Goal: Navigation & Orientation: Understand site structure

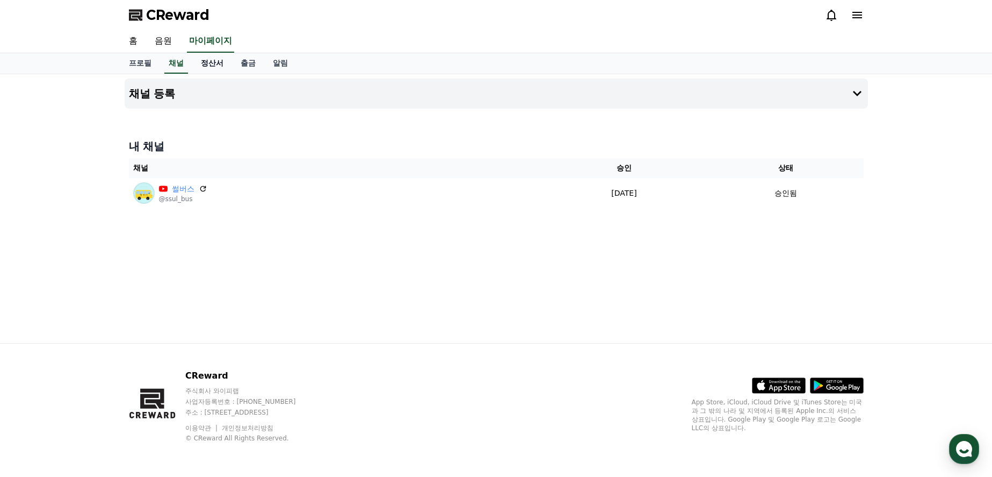
click at [219, 66] on link "정산서" at bounding box center [212, 63] width 40 height 20
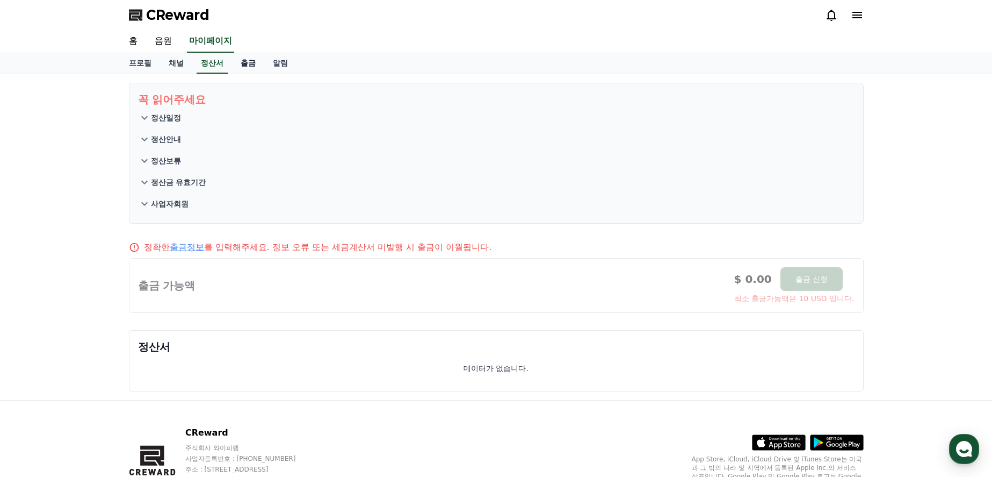
click at [253, 66] on link "출금" at bounding box center [248, 63] width 32 height 20
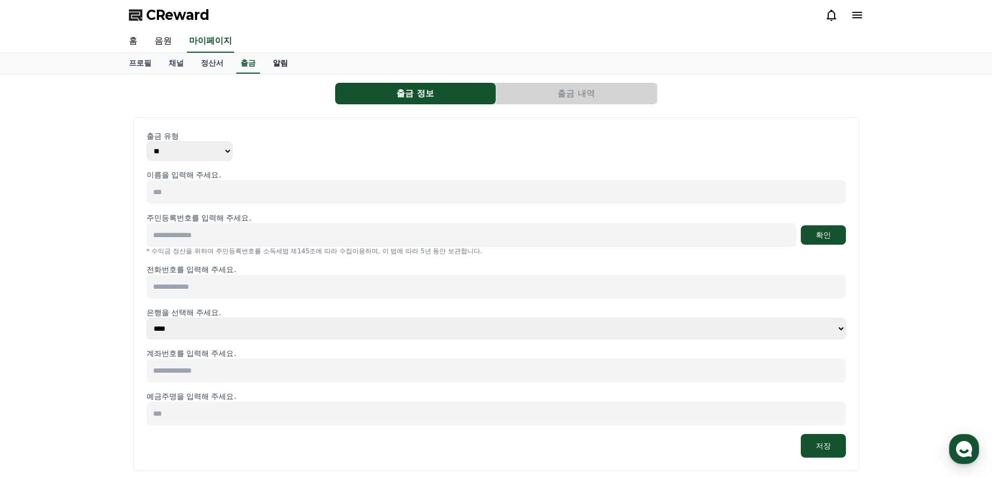
click at [269, 64] on link "알림" at bounding box center [280, 63] width 32 height 20
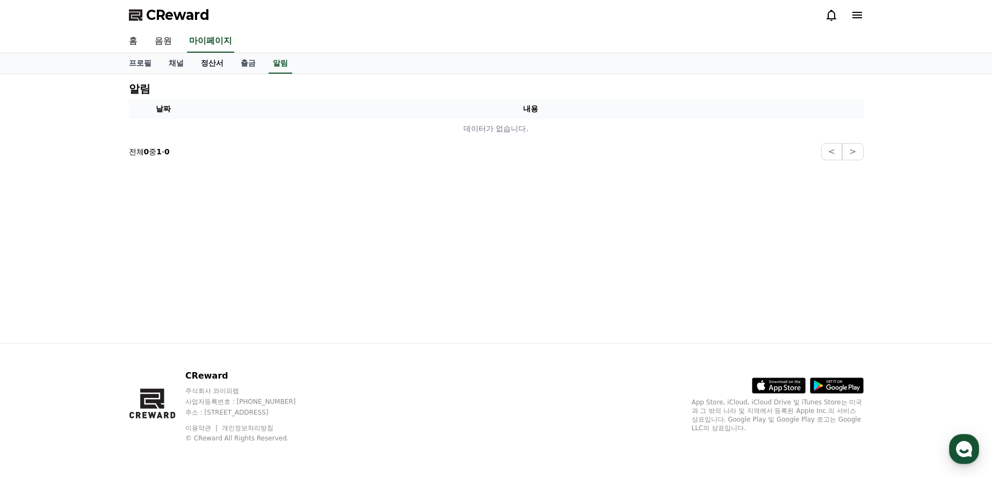
click at [214, 66] on link "정산서" at bounding box center [212, 63] width 40 height 20
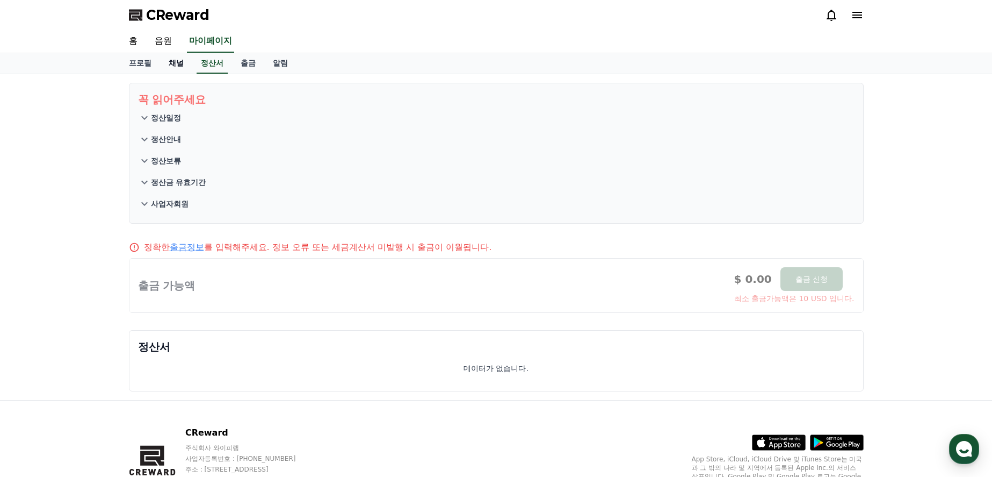
click at [175, 66] on link "채널" at bounding box center [176, 63] width 32 height 20
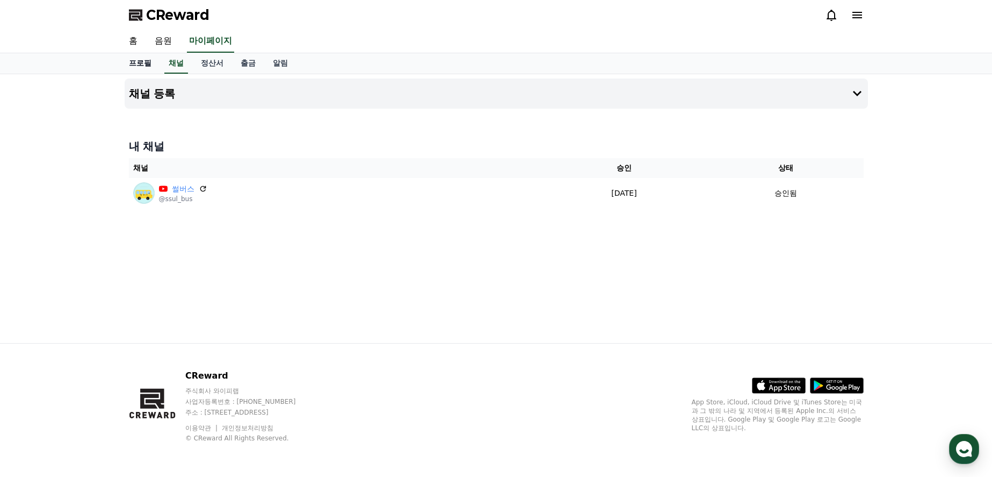
click at [147, 59] on link "프로필" at bounding box center [140, 63] width 40 height 20
select select "**********"
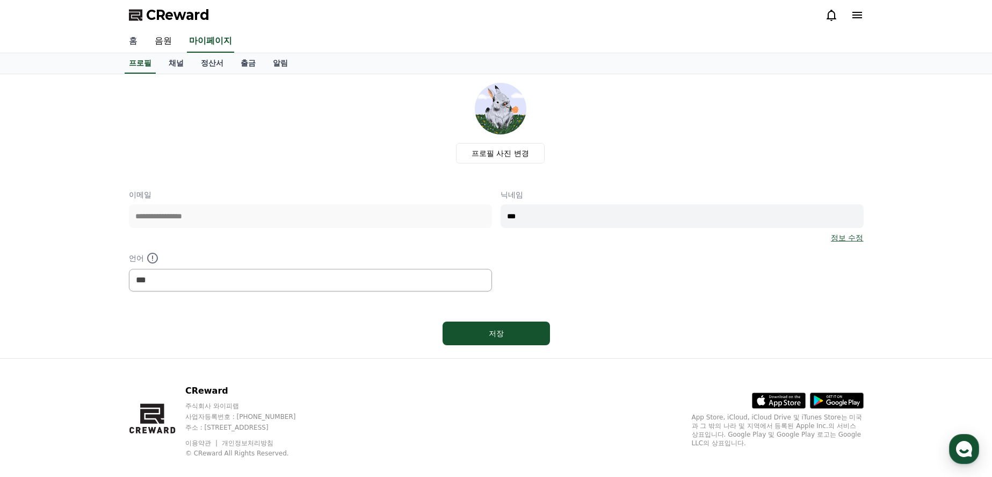
click at [140, 41] on link "홈" at bounding box center [133, 41] width 26 height 23
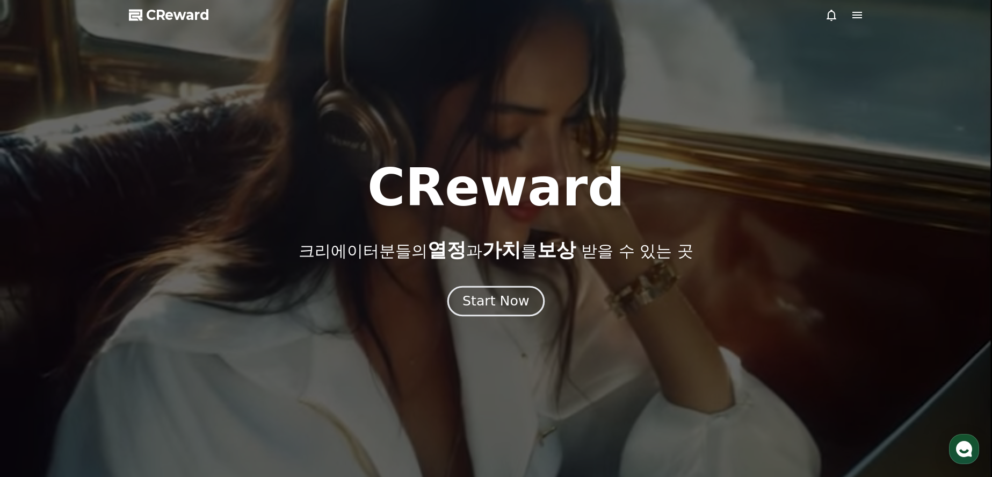
click at [492, 295] on div "Start Now" at bounding box center [496, 301] width 67 height 18
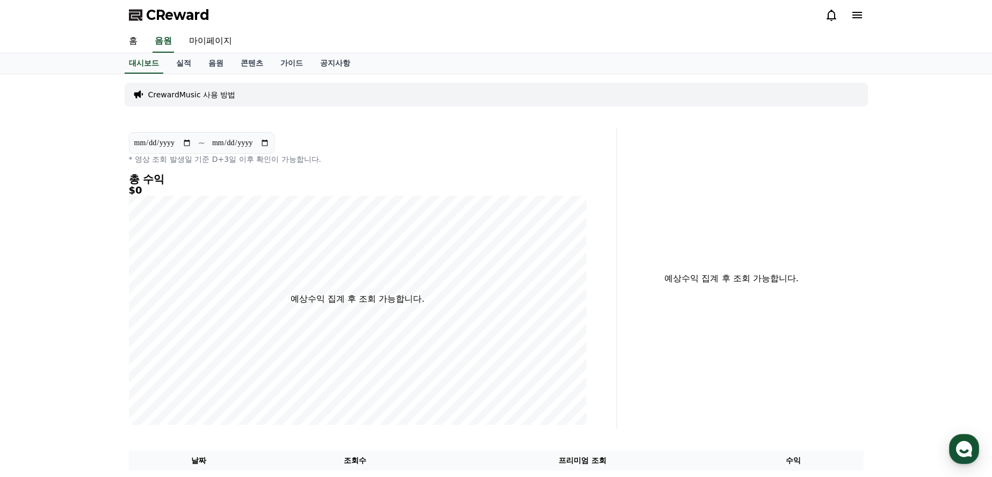
click at [860, 6] on div "CReward" at bounding box center [496, 15] width 752 height 30
click at [859, 13] on icon at bounding box center [857, 15] width 13 height 13
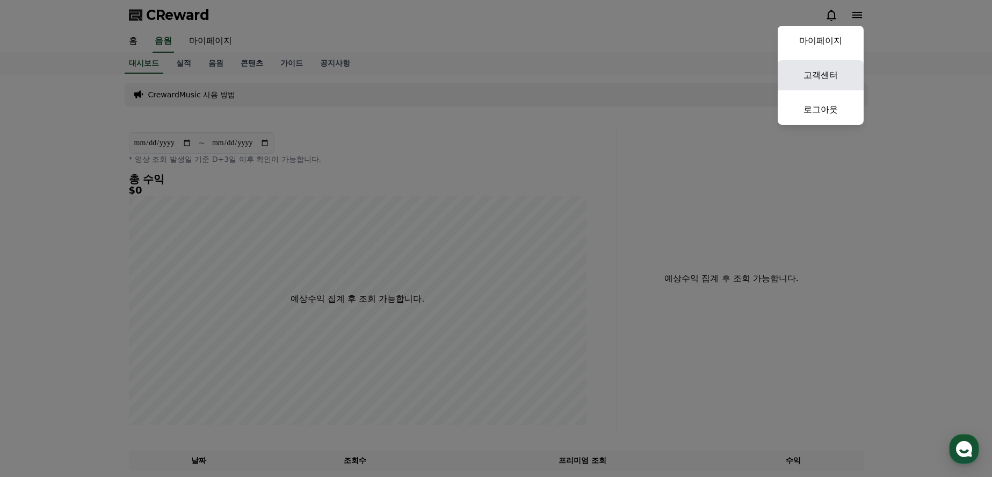
click at [830, 82] on link "고객센터" at bounding box center [821, 75] width 86 height 30
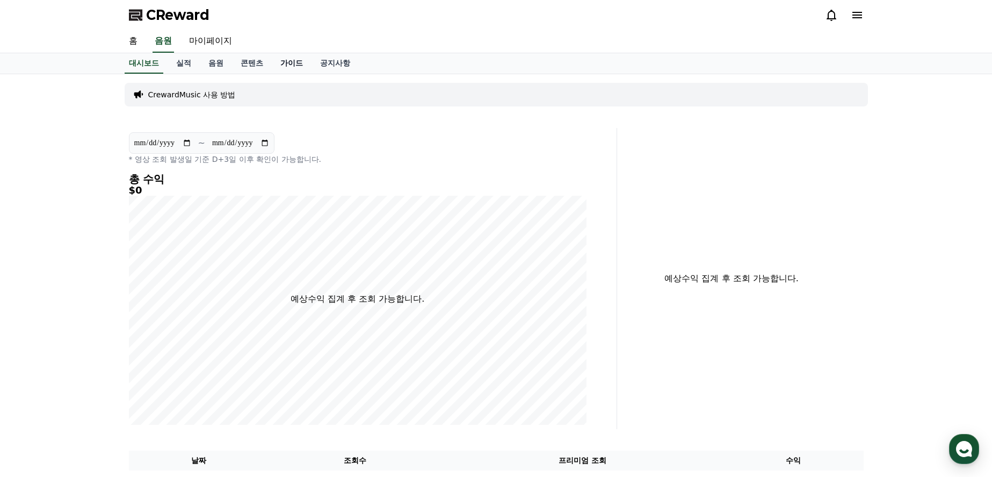
click at [295, 64] on link "가이드" at bounding box center [292, 63] width 40 height 20
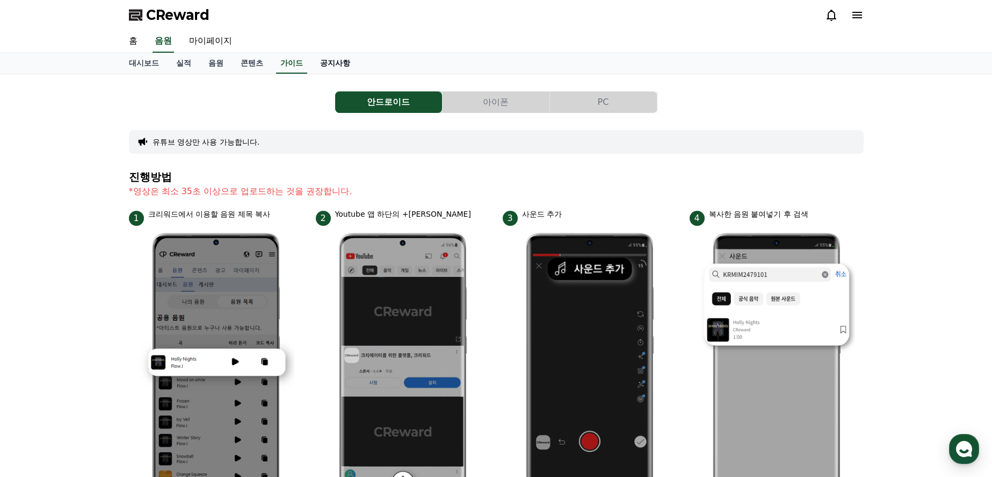
click at [341, 63] on link "공지사항" at bounding box center [335, 63] width 47 height 20
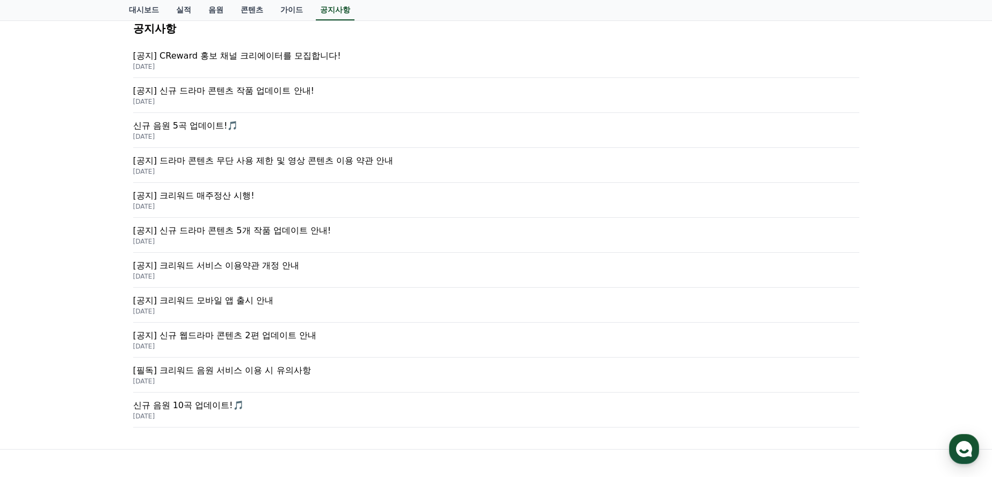
scroll to position [215, 0]
